Goal: Information Seeking & Learning: Learn about a topic

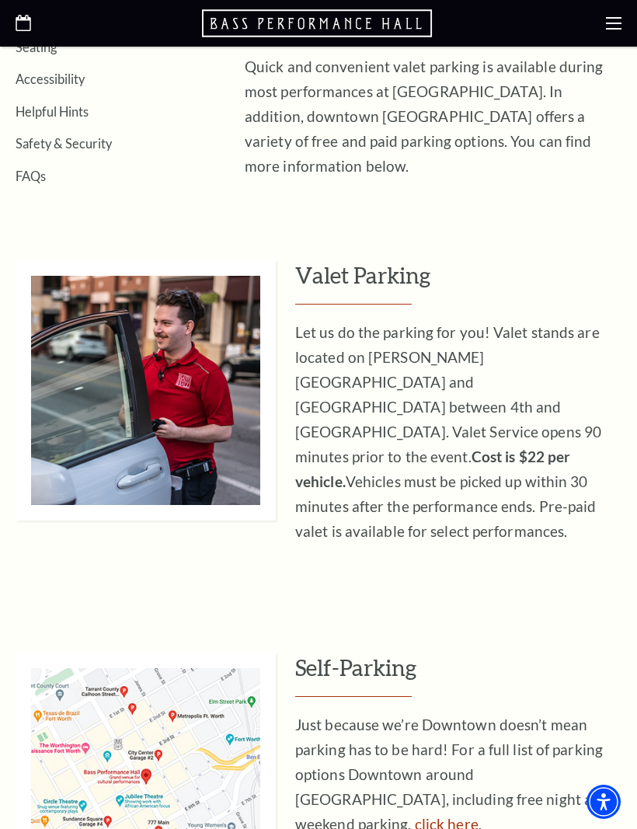
scroll to position [461, 0]
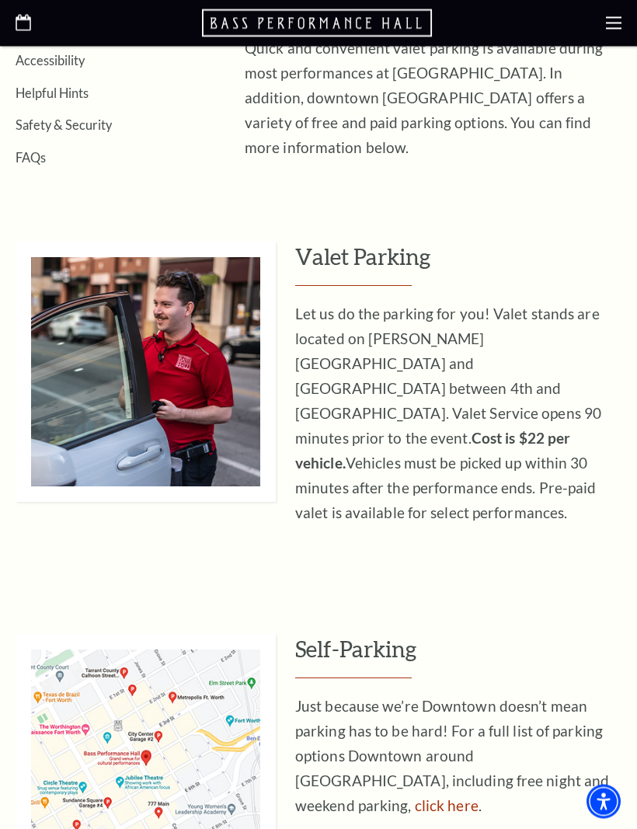
click at [397, 248] on h3 "Valet Parking" at bounding box center [458, 264] width 326 height 44
click at [374, 262] on h3 "Valet Parking" at bounding box center [458, 264] width 326 height 44
click at [182, 339] on img at bounding box center [146, 372] width 260 height 260
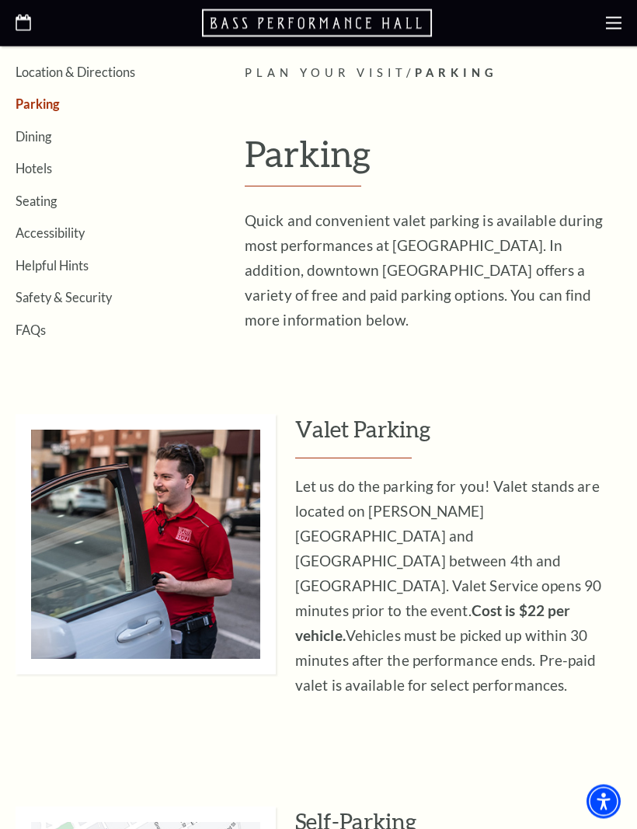
scroll to position [292, 0]
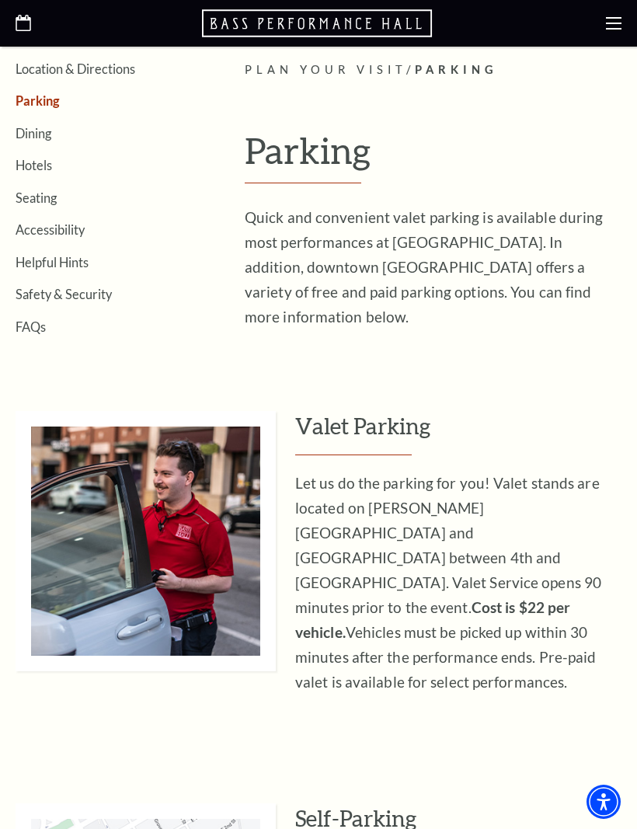
click at [552, 598] on strong "Cost is $22 per vehicle." at bounding box center [432, 619] width 275 height 43
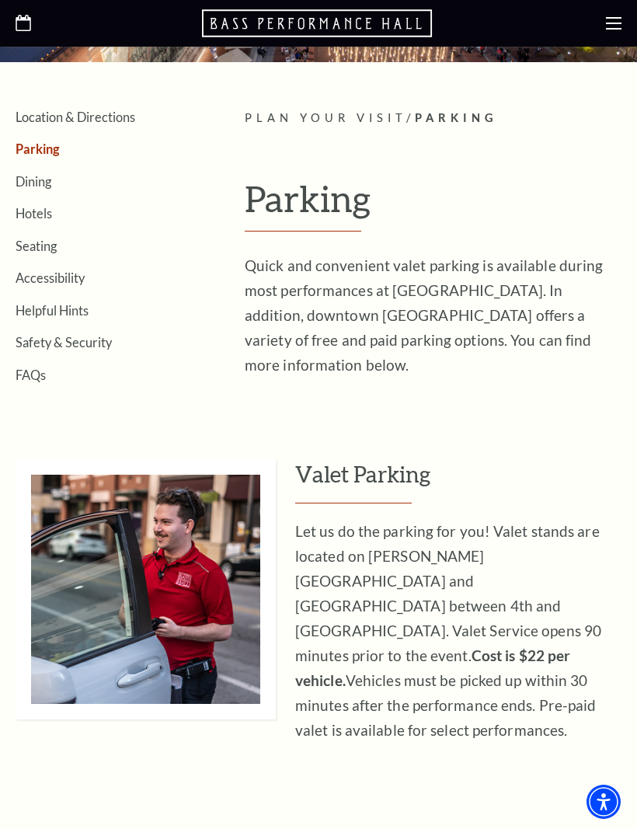
scroll to position [0, 0]
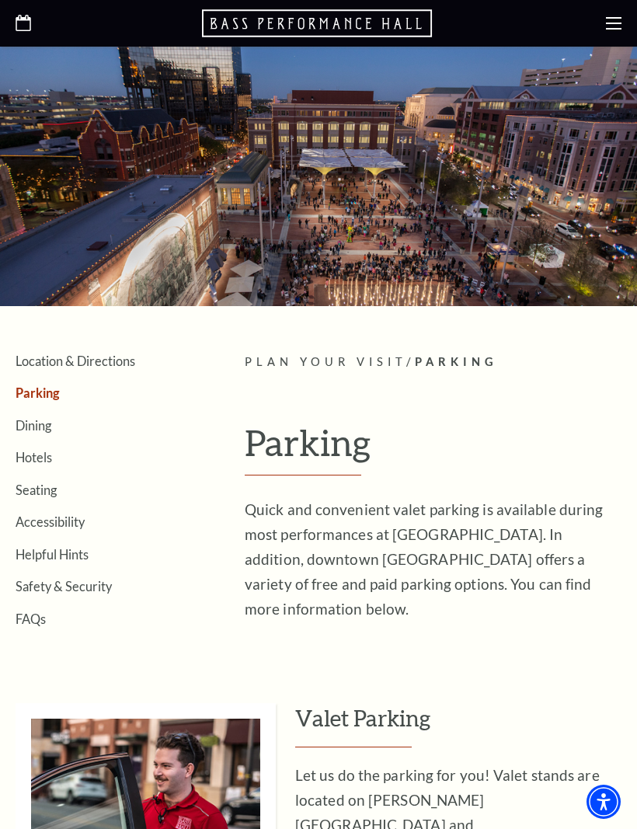
click at [37, 482] on link "Seating" at bounding box center [36, 489] width 41 height 15
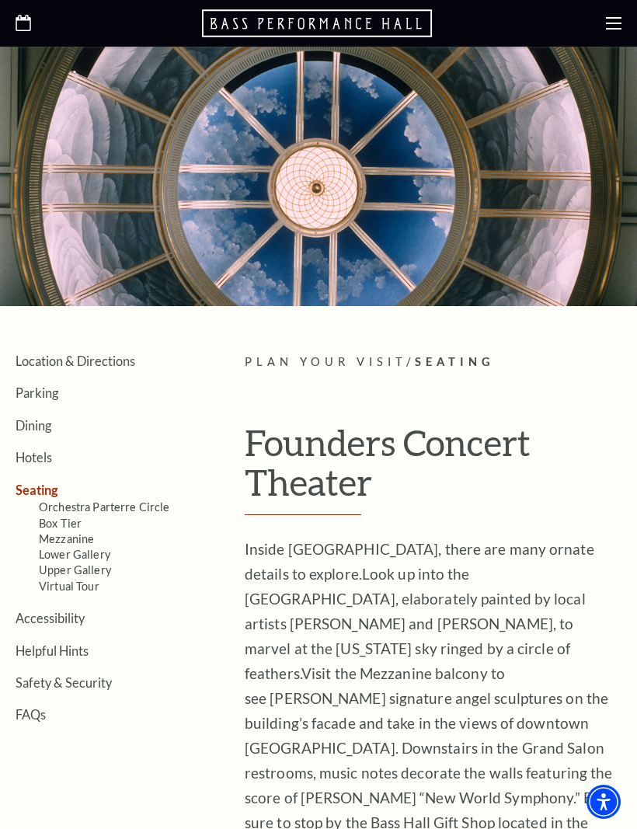
click at [87, 532] on link "Mezzanine" at bounding box center [66, 538] width 55 height 13
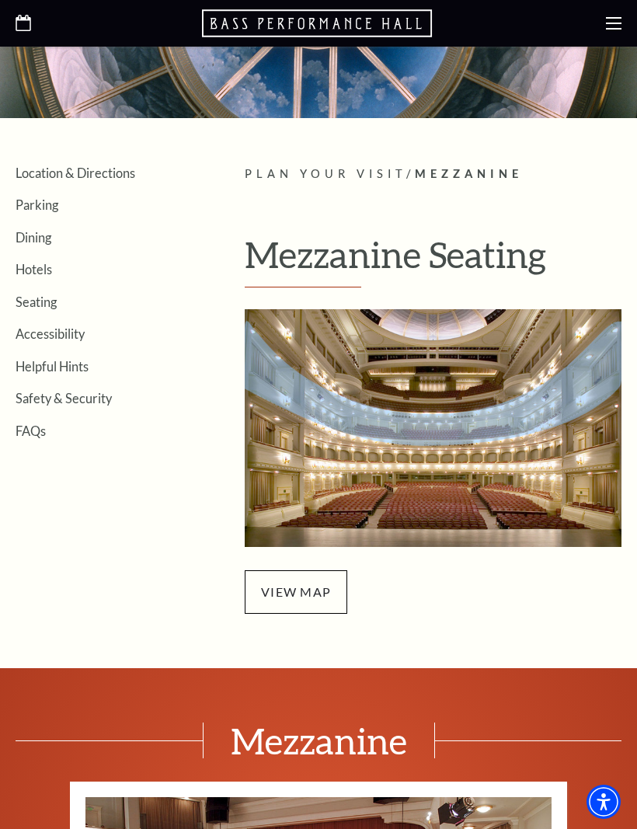
scroll to position [189, 0]
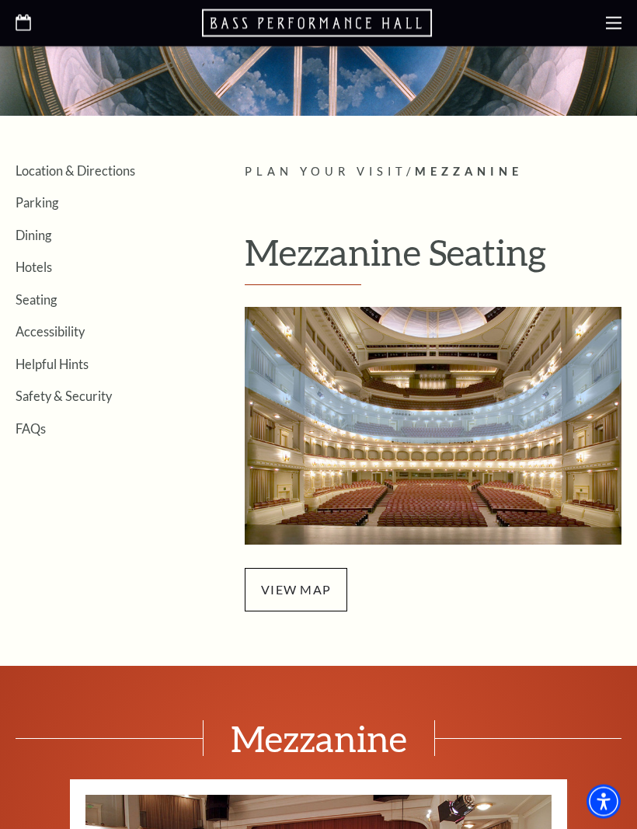
click at [297, 592] on span "view map" at bounding box center [296, 589] width 103 height 43
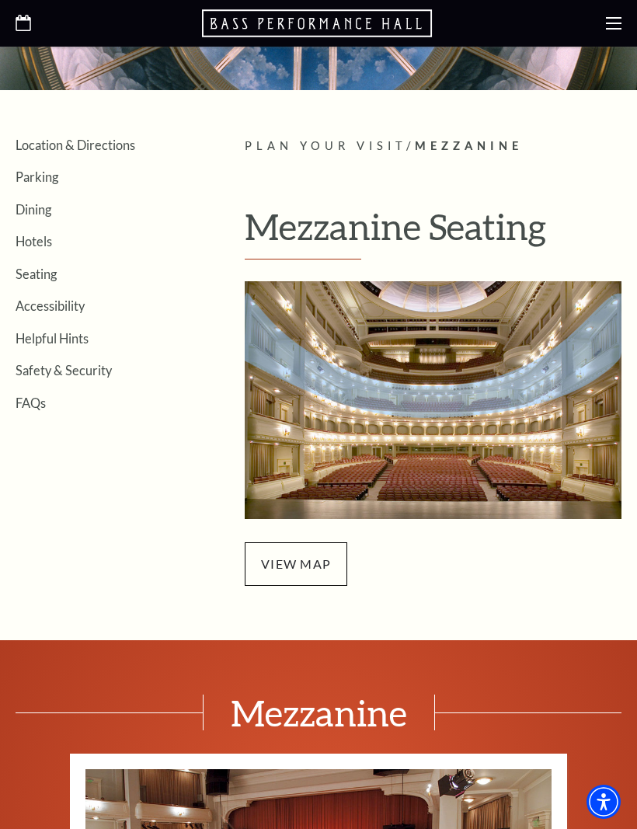
click at [38, 181] on link "Parking" at bounding box center [37, 176] width 43 height 15
